Goal: Task Accomplishment & Management: Manage account settings

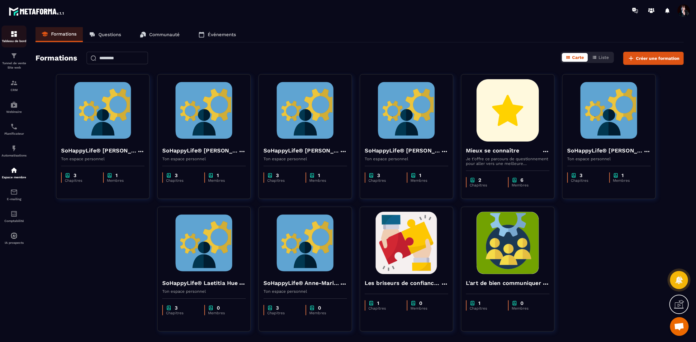
click at [12, 37] on img at bounding box center [13, 33] width 7 height 7
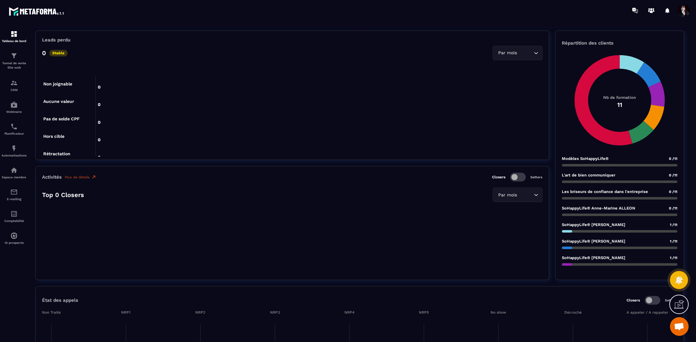
scroll to position [129, 0]
click at [15, 172] on img at bounding box center [13, 169] width 7 height 7
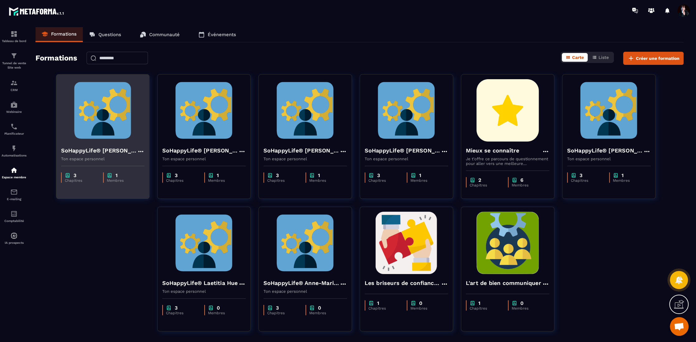
click at [108, 130] on img at bounding box center [103, 110] width 84 height 62
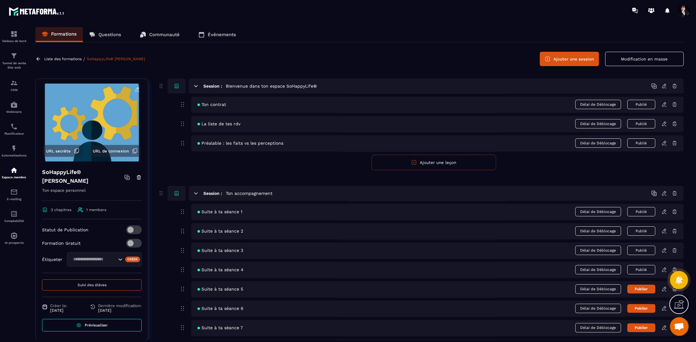
click at [101, 283] on span "Suivi des élèves" at bounding box center [92, 285] width 29 height 4
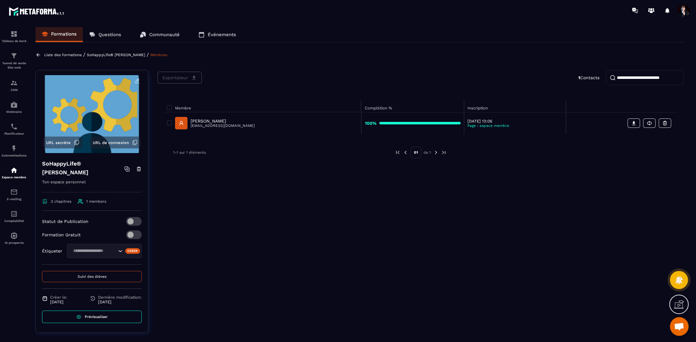
click at [216, 119] on p "[PERSON_NAME]" at bounding box center [223, 120] width 64 height 5
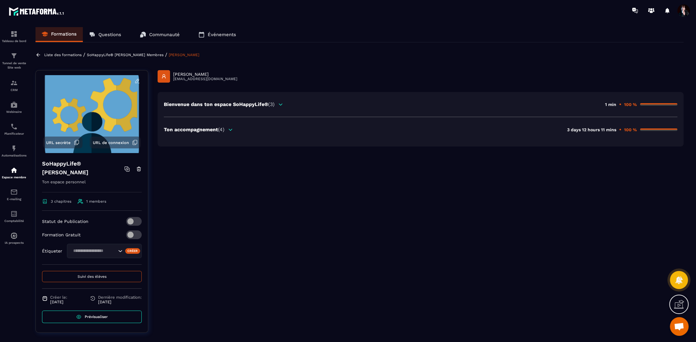
click at [230, 129] on icon at bounding box center [231, 130] width 6 height 6
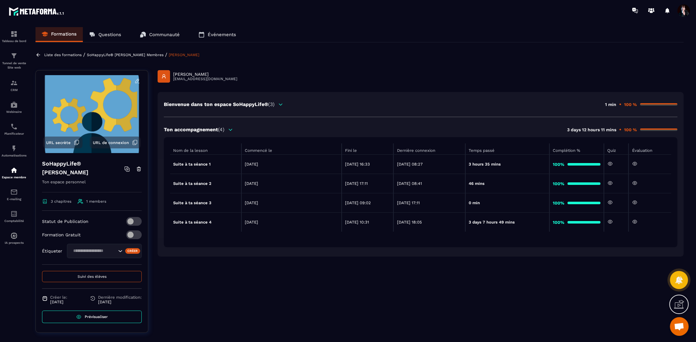
click at [636, 221] on icon at bounding box center [635, 222] width 6 height 6
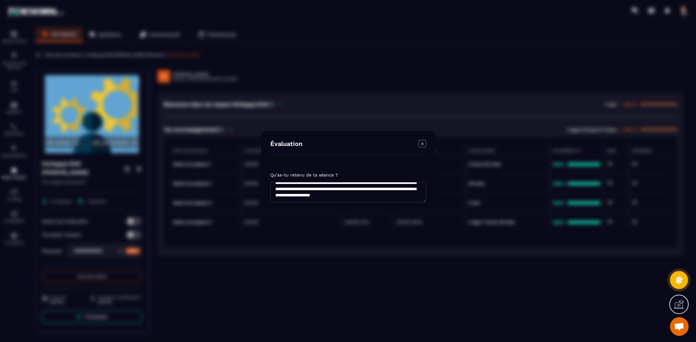
scroll to position [93, 0]
click at [421, 142] on icon "Modal window" at bounding box center [422, 143] width 7 height 7
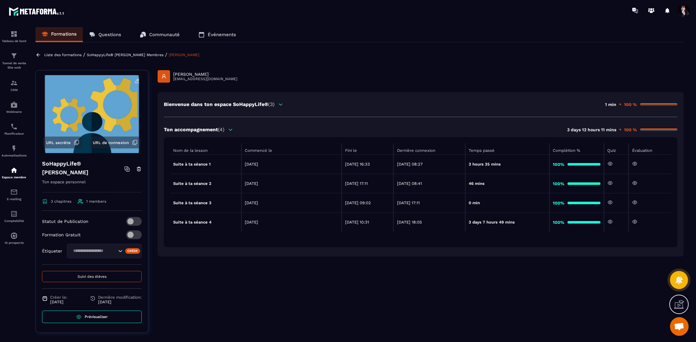
click at [98, 56] on p "SoHappyLife® [PERSON_NAME]" at bounding box center [116, 55] width 58 height 4
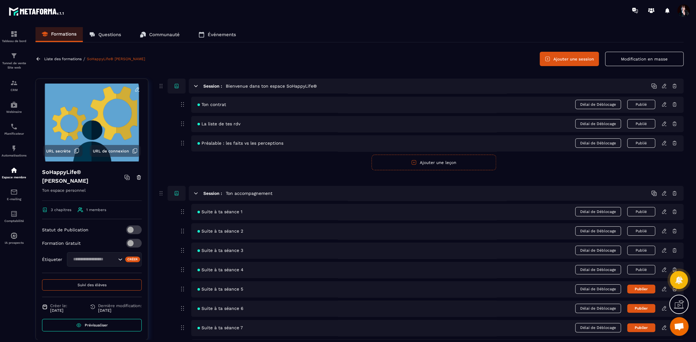
click at [665, 270] on icon at bounding box center [665, 270] width 6 height 6
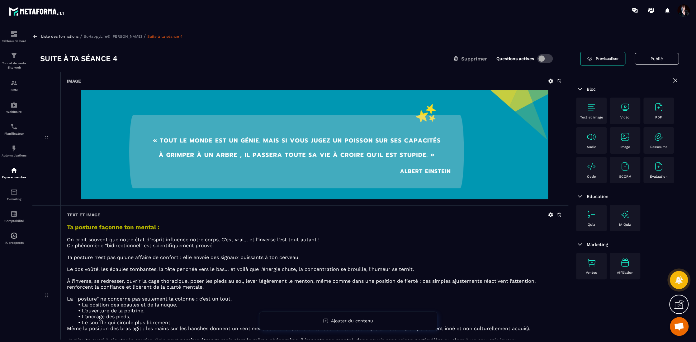
click at [62, 36] on p "Liste des formations" at bounding box center [59, 36] width 37 height 4
